Goal: Transaction & Acquisition: Purchase product/service

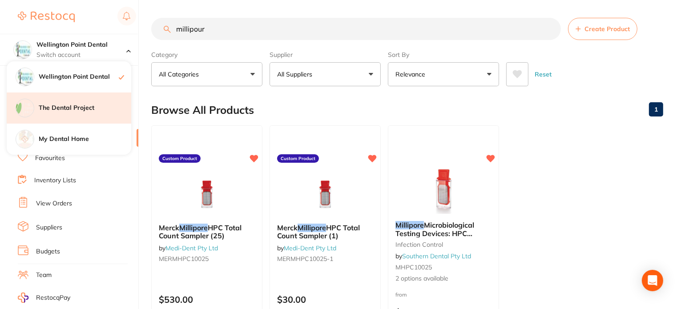
click at [69, 105] on h4 "The Dental Project" at bounding box center [85, 108] width 93 height 9
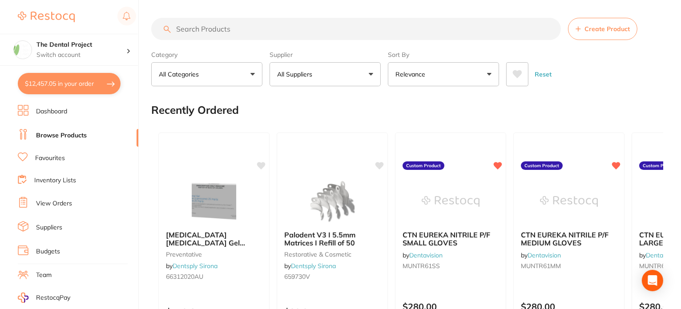
click at [73, 82] on button "$12,457.05 in your order" at bounding box center [69, 83] width 103 height 21
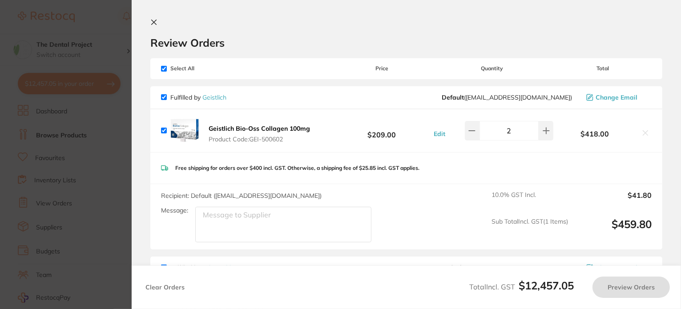
checkbox input "true"
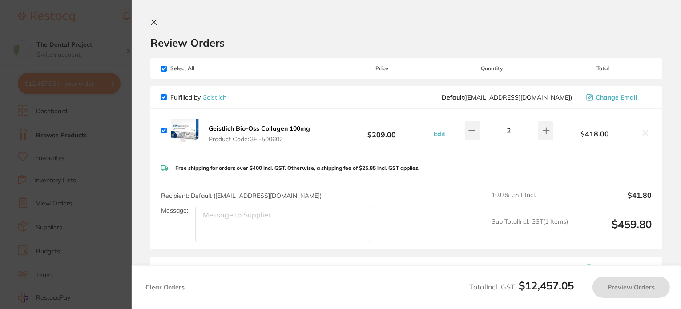
checkbox input "true"
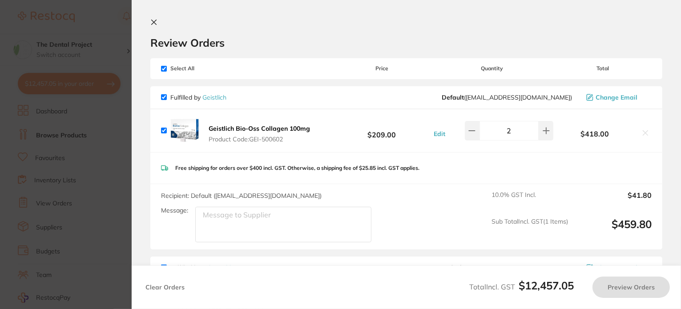
checkbox input "true"
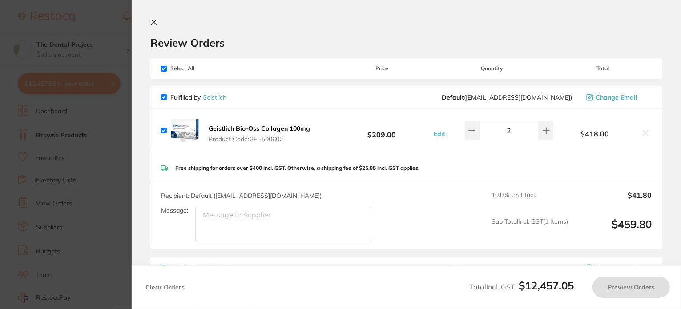
checkbox input "true"
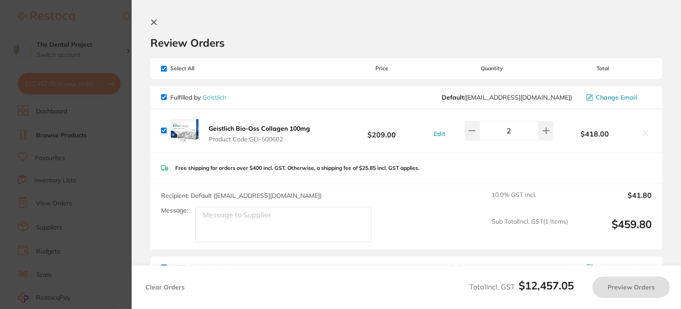
checkbox input "true"
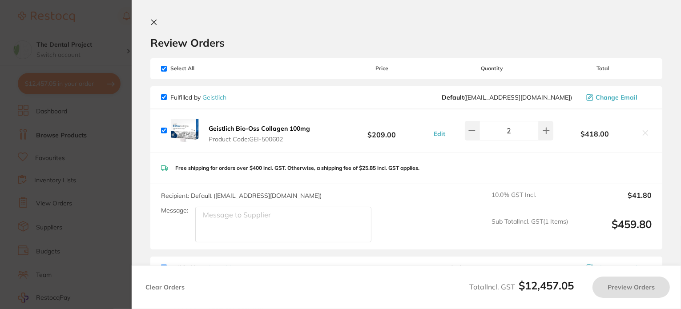
checkbox input "true"
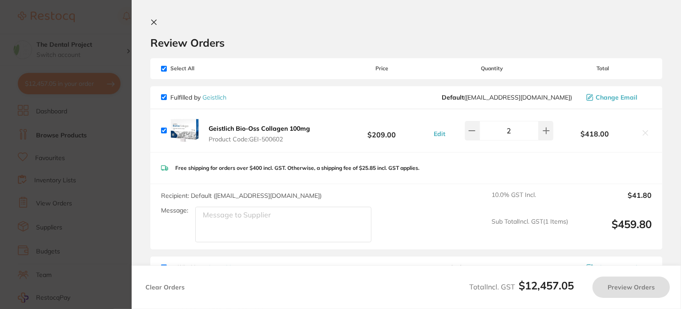
checkbox input "true"
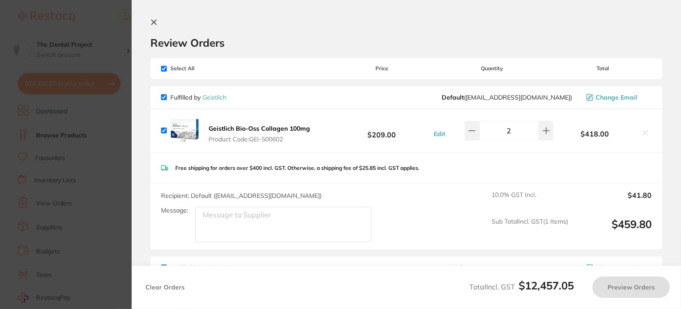
checkbox input "true"
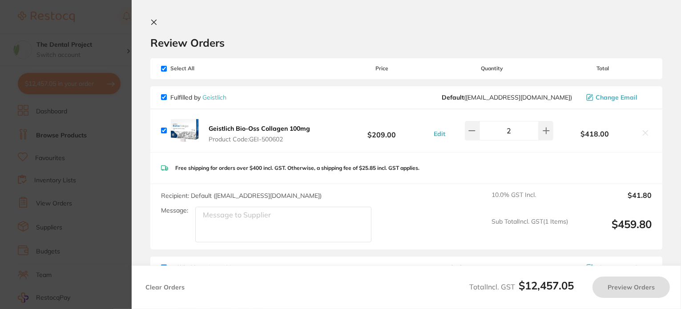
checkbox input "true"
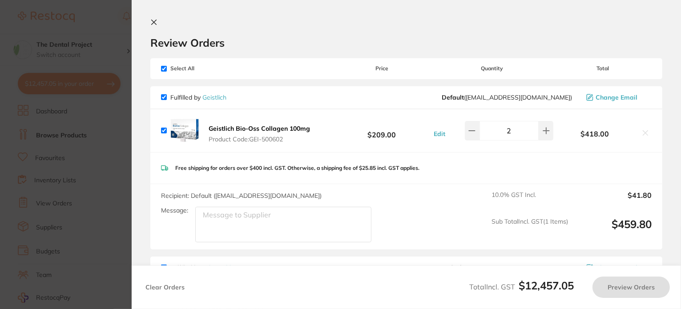
checkbox input "true"
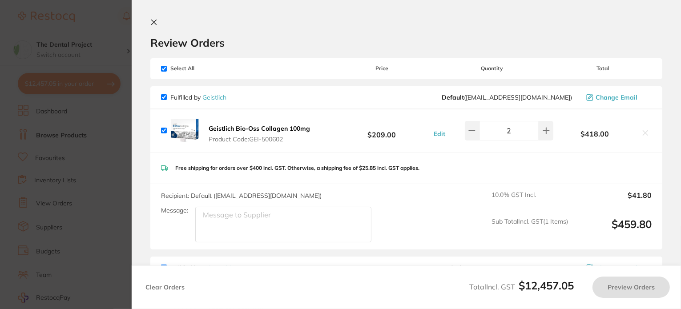
checkbox input "true"
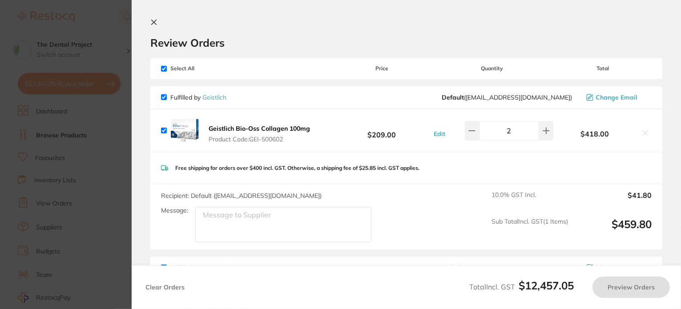
checkbox input "true"
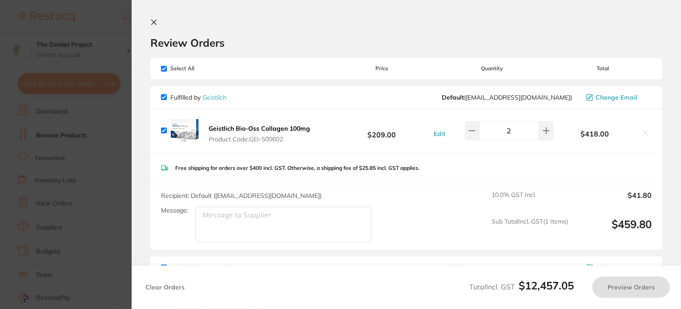
checkbox input "true"
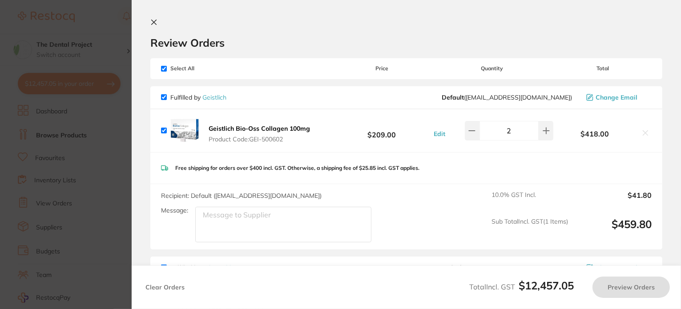
checkbox input "true"
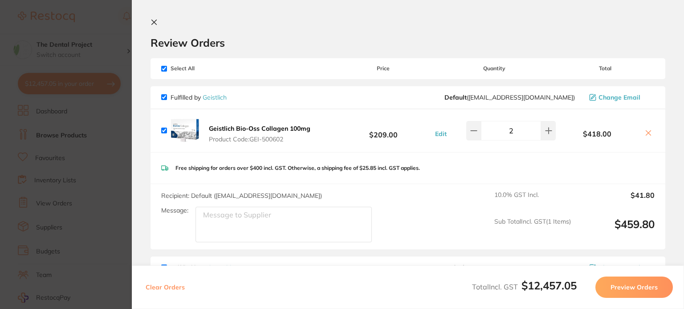
click at [155, 21] on icon at bounding box center [154, 22] width 5 height 5
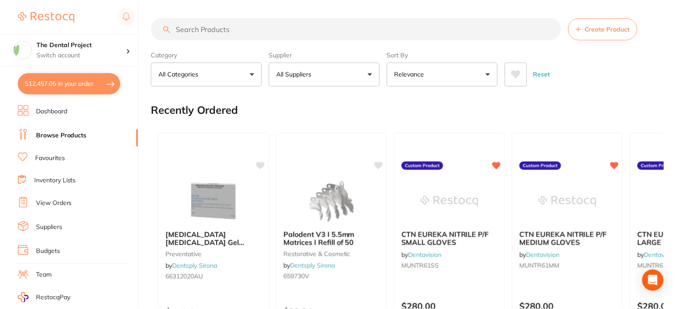
scroll to position [3, 0]
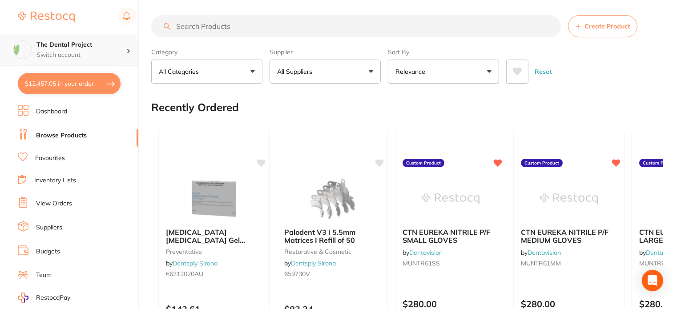
click at [83, 43] on h4 "The Dental Project" at bounding box center [81, 45] width 90 height 9
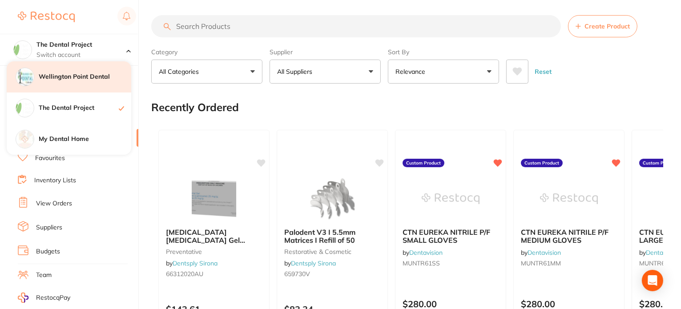
click at [77, 75] on h4 "Wellington Point Dental" at bounding box center [85, 77] width 93 height 9
